Goal: Find specific page/section: Find specific page/section

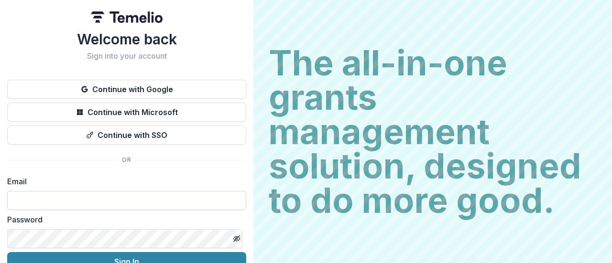
click at [93, 204] on input at bounding box center [126, 200] width 239 height 19
type input "**********"
click at [7, 252] on button "Sign In" at bounding box center [126, 261] width 239 height 19
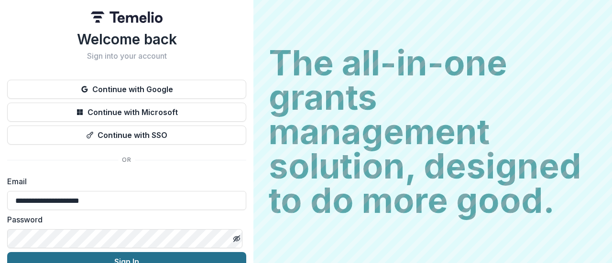
click at [145, 258] on button "Sign In" at bounding box center [126, 261] width 239 height 19
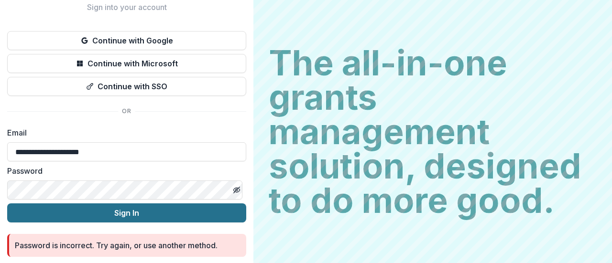
scroll to position [83, 0]
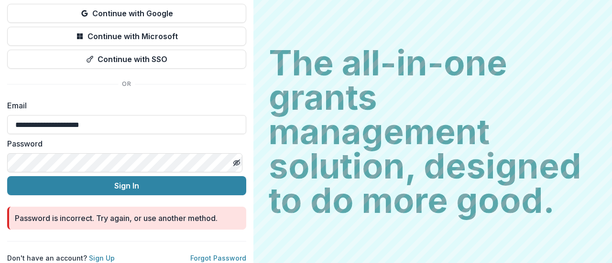
click at [0, 156] on div "**********" at bounding box center [126, 93] width 253 height 339
click at [7, 176] on button "Sign In" at bounding box center [126, 185] width 239 height 19
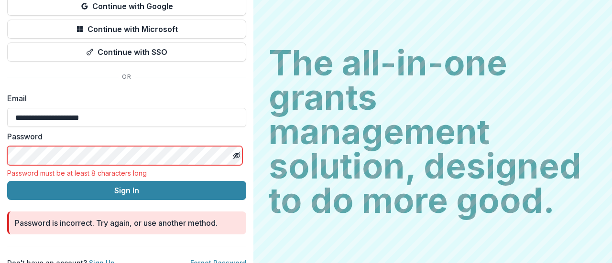
click at [166, 91] on div "**********" at bounding box center [126, 107] width 239 height 321
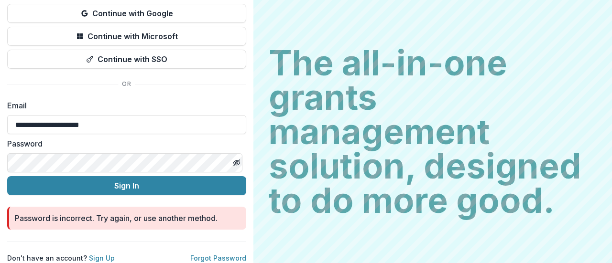
click at [7, 176] on button "Sign In" at bounding box center [126, 185] width 239 height 19
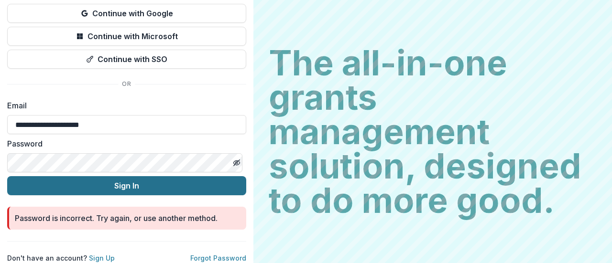
click at [162, 178] on button "Sign In" at bounding box center [126, 185] width 239 height 19
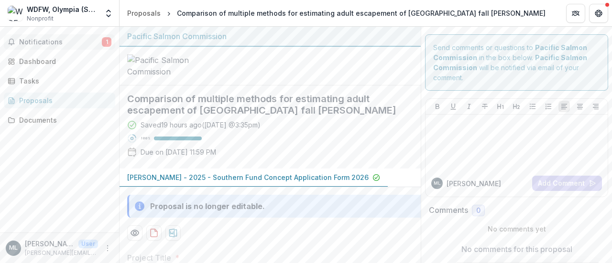
click at [32, 40] on span "Notifications" at bounding box center [60, 42] width 83 height 8
click at [44, 63] on div "Dashboard" at bounding box center [63, 61] width 88 height 10
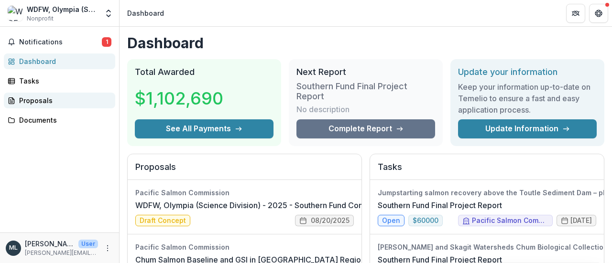
drag, startPoint x: 36, startPoint y: 100, endPoint x: 40, endPoint y: 106, distance: 7.3
click at [36, 100] on div "Proposals" at bounding box center [63, 101] width 88 height 10
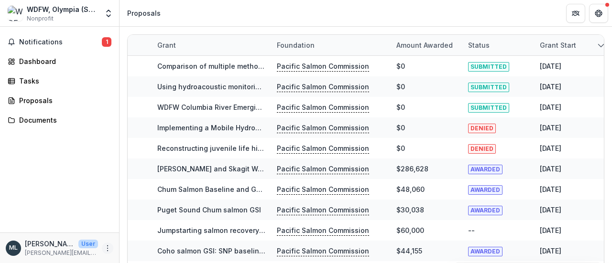
click at [105, 249] on icon "More" at bounding box center [108, 249] width 8 height 8
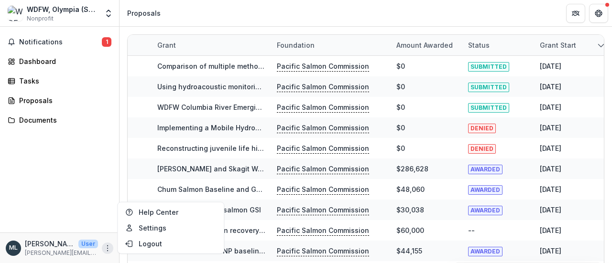
click at [68, 159] on div "Notifications 1 Dashboard Tasks Proposals Documents" at bounding box center [59, 130] width 119 height 206
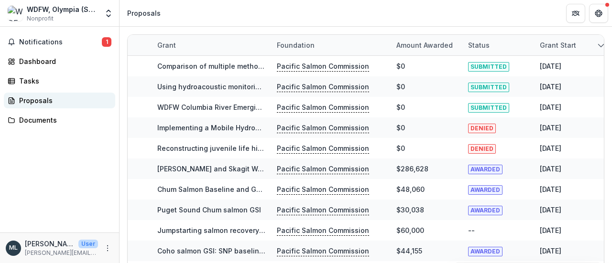
click at [31, 98] on div "Proposals" at bounding box center [63, 101] width 88 height 10
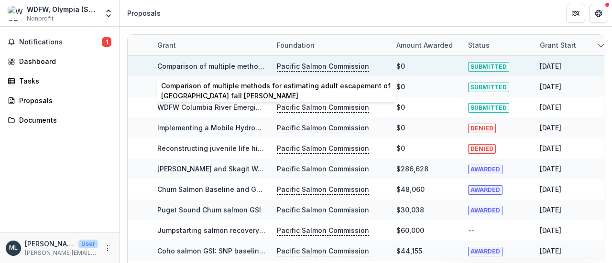
click at [227, 67] on link "Comparison of multiple methods for estimating adult escapement of Grays Harbor …" at bounding box center [341, 66] width 368 height 8
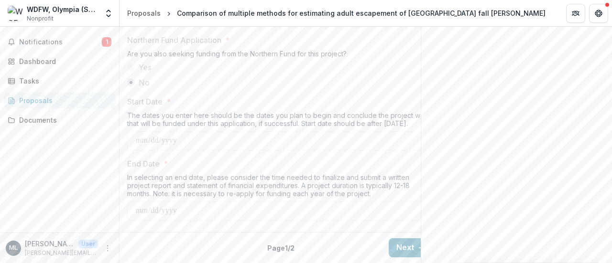
scroll to position [1203, 0]
click at [405, 240] on button "Next" at bounding box center [411, 247] width 44 height 19
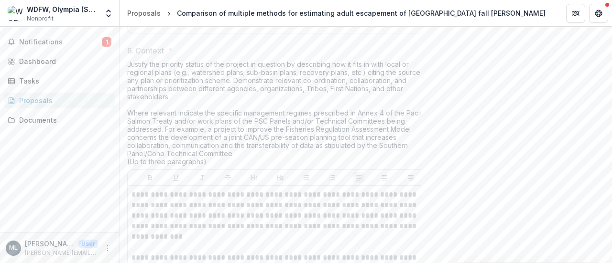
scroll to position [1911, 0]
